Goal: Find contact information: Find contact information

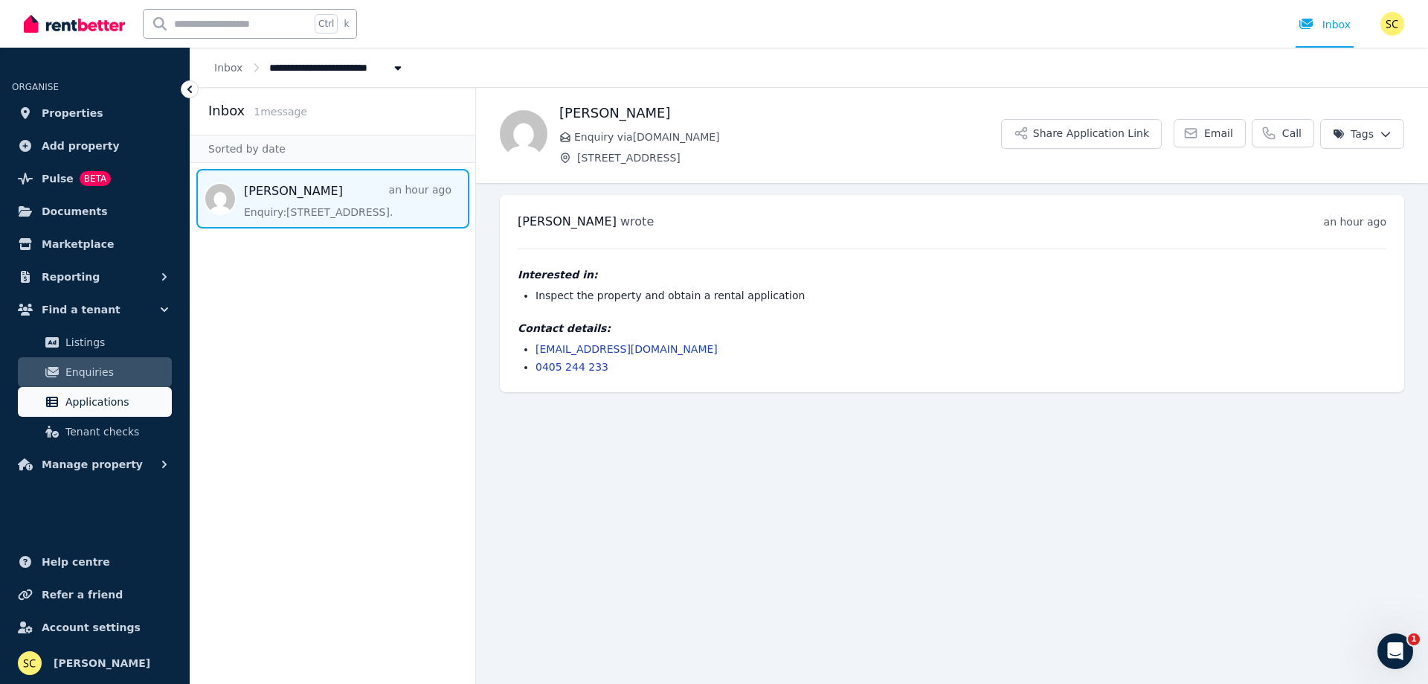
click at [80, 405] on span "Applications" at bounding box center [115, 402] width 100 height 18
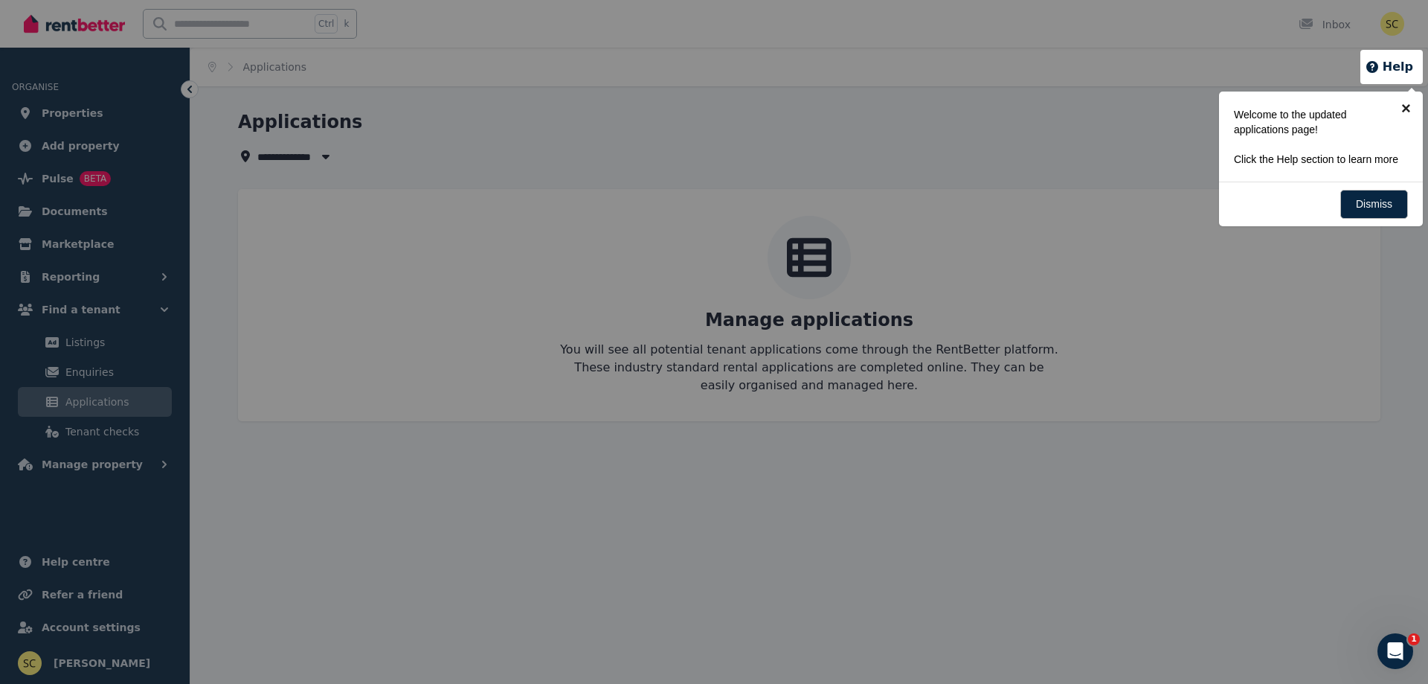
click at [1407, 103] on link "×" at bounding box center [1405, 107] width 33 height 33
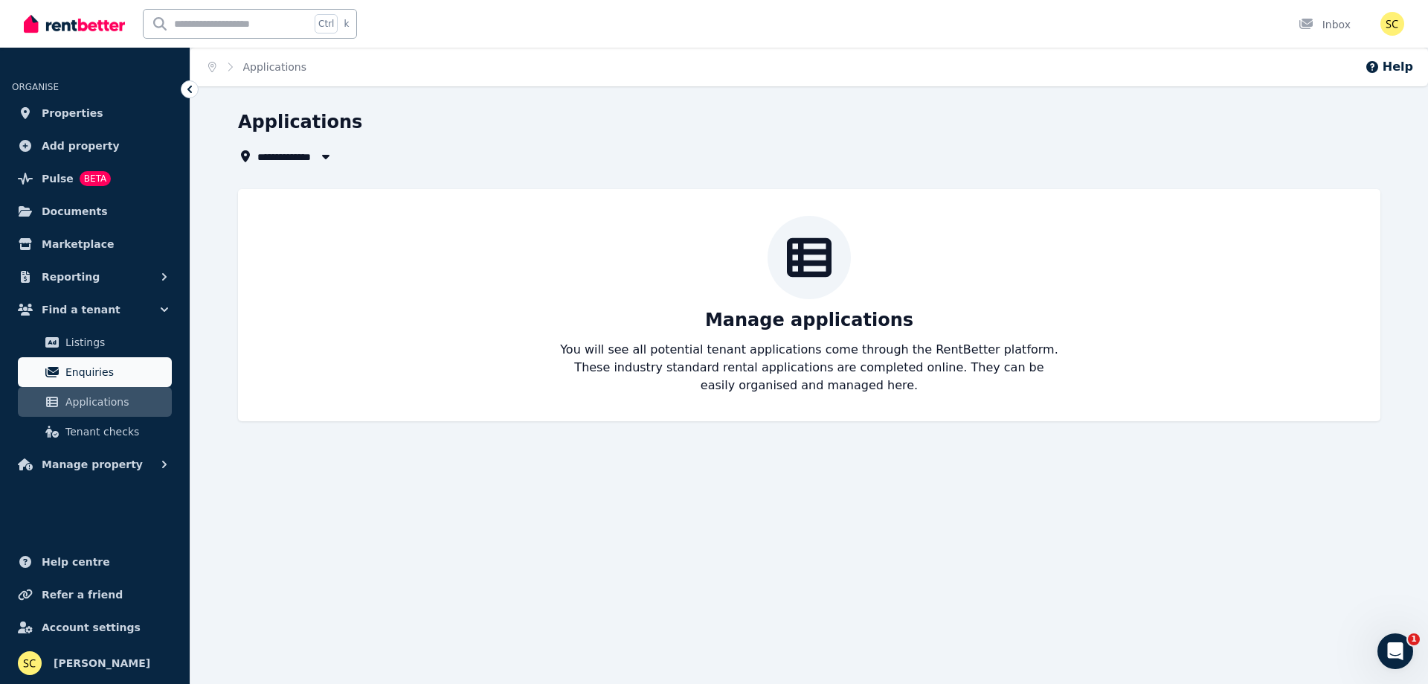
click at [102, 374] on span "Enquiries" at bounding box center [115, 372] width 100 height 18
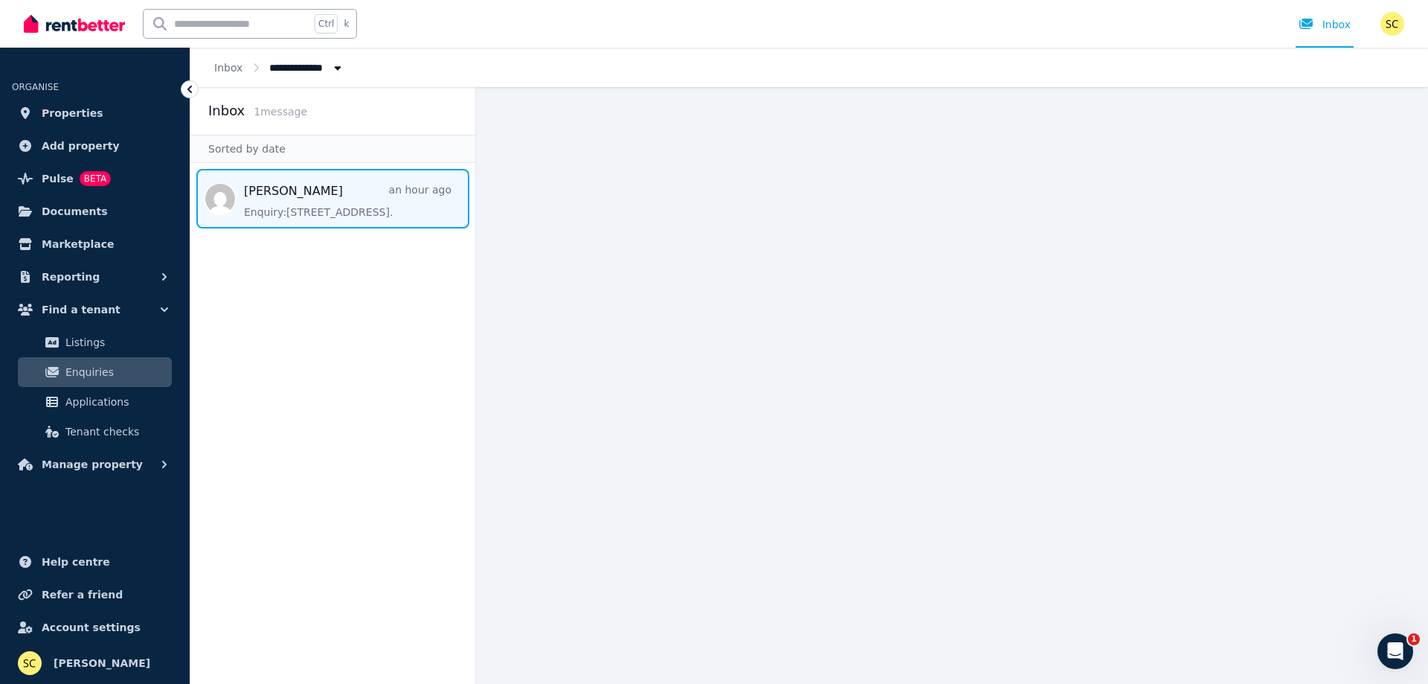
click at [324, 206] on span "Message list" at bounding box center [332, 199] width 285 height 60
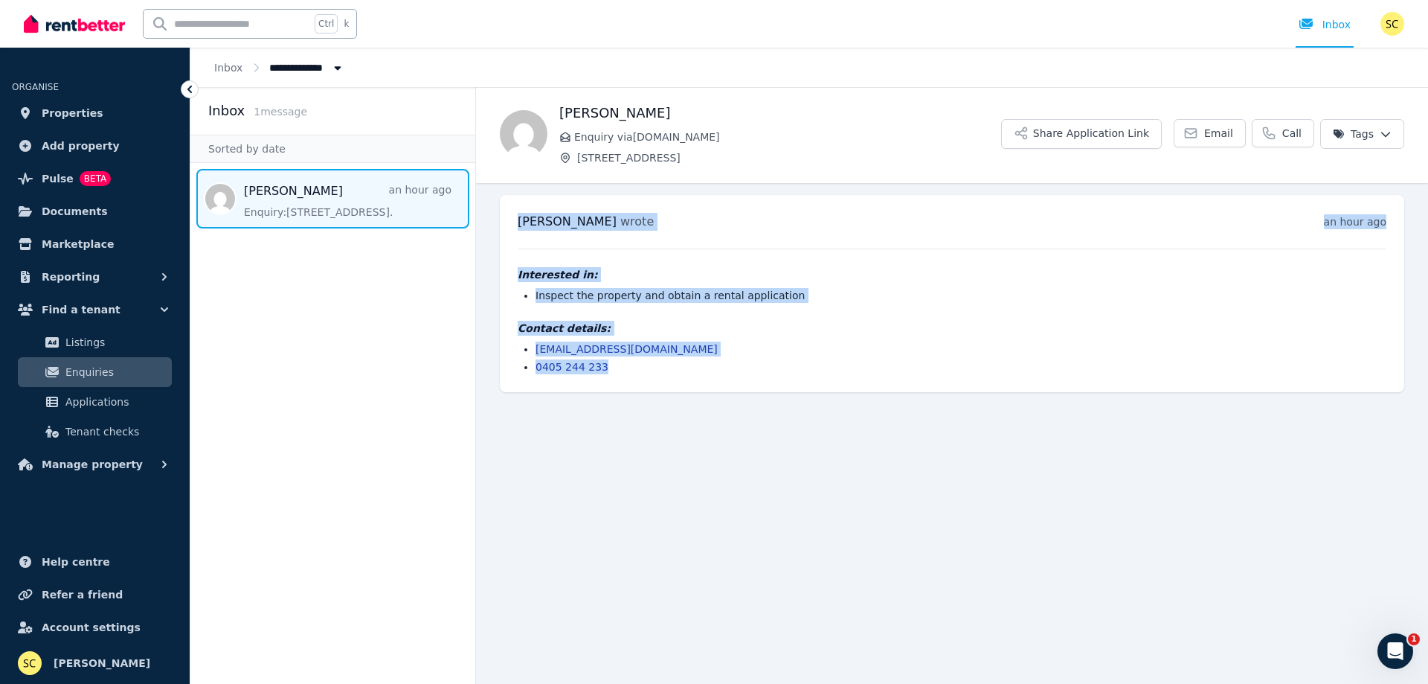
drag, startPoint x: 612, startPoint y: 372, endPoint x: 516, endPoint y: 219, distance: 180.8
click at [516, 219] on div "[PERSON_NAME] wrote an hour ago 6:08 pm [DATE][DATE] Interested in: Inspect the…" at bounding box center [952, 293] width 904 height 197
copy div "[PERSON_NAME] wrote an hour ago 6:08 pm [DATE][DATE] Interested in: Inspect the…"
click at [873, 354] on li "[EMAIL_ADDRESS][DOMAIN_NAME]" at bounding box center [961, 348] width 851 height 15
